Goal: Book appointment/travel/reservation

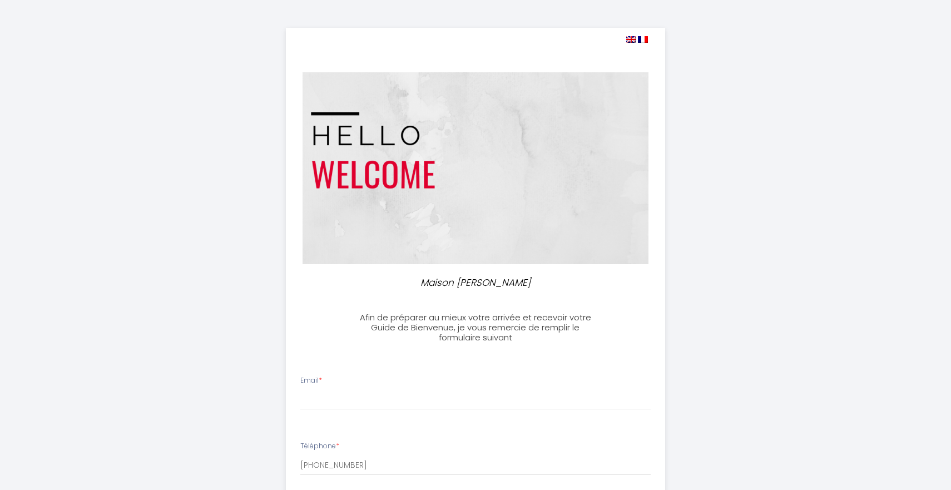
select select
click at [631, 37] on img at bounding box center [631, 39] width 10 height 7
select select
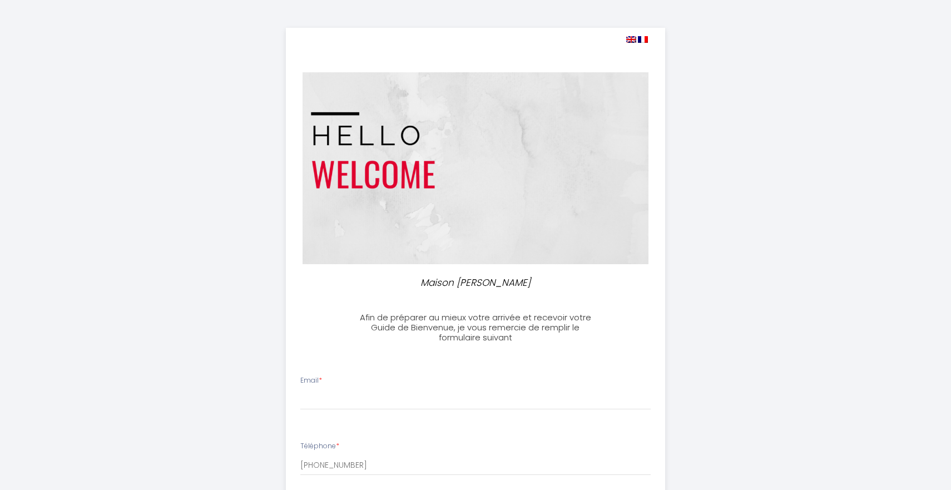
click at [634, 39] on img at bounding box center [631, 39] width 10 height 7
click at [646, 38] on img at bounding box center [643, 39] width 10 height 7
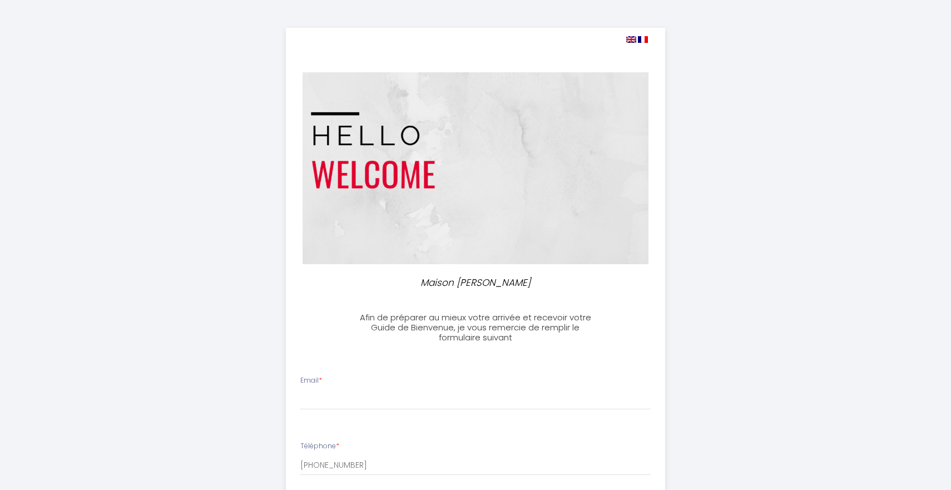
select select
click at [627, 41] on img at bounding box center [631, 39] width 10 height 7
select select
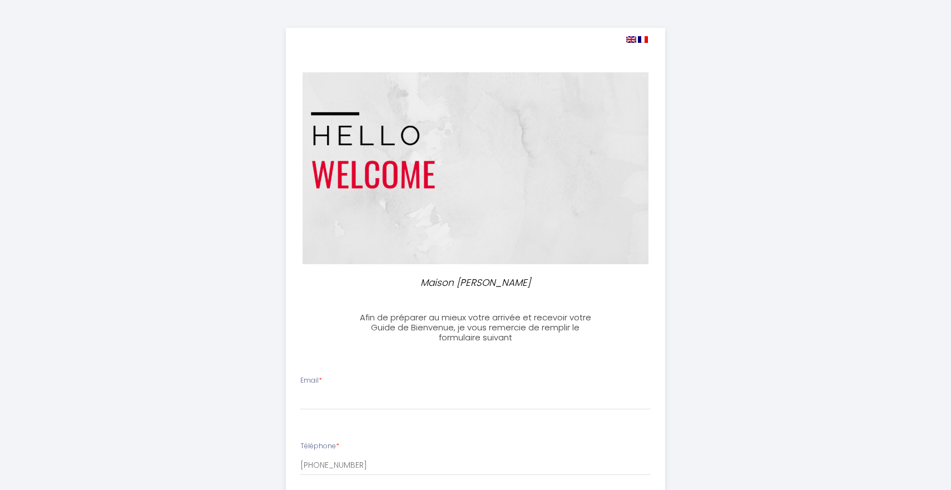
select select
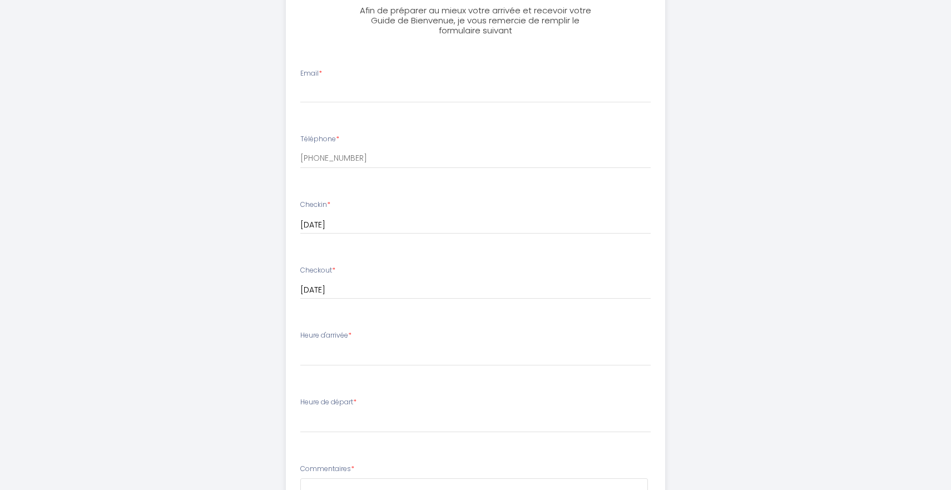
scroll to position [309, 0]
click at [320, 362] on select "16:00 16:30 17:00 17:30 18:00 18:30 19:00 19:30 20:00 20:30 21:00" at bounding box center [475, 353] width 351 height 21
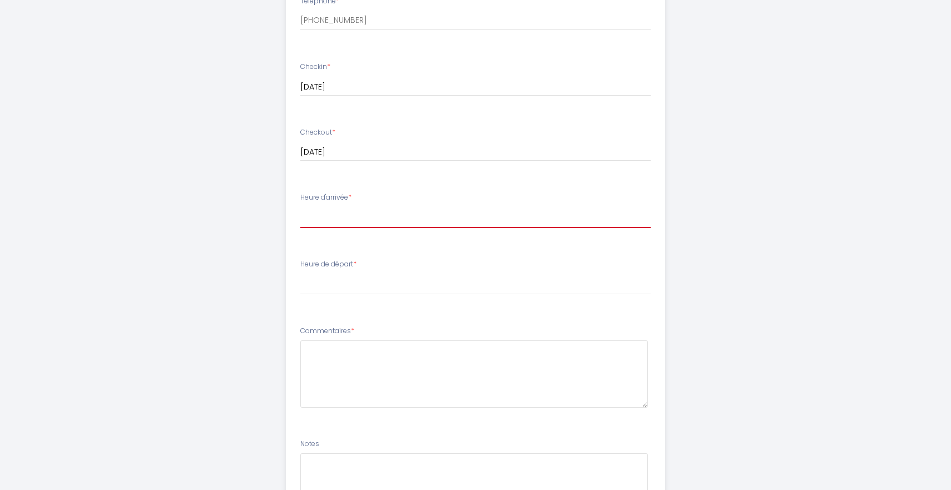
scroll to position [529, 0]
